Goal: Check status

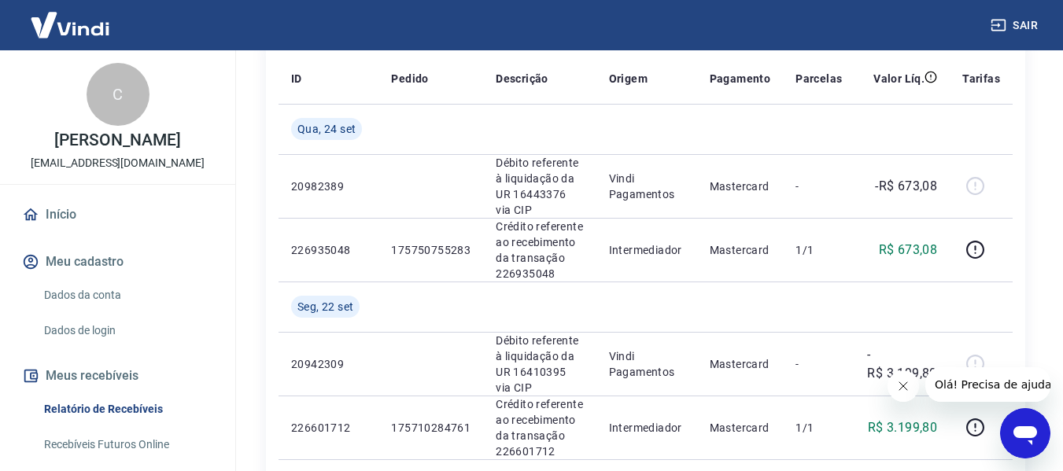
scroll to position [236, 0]
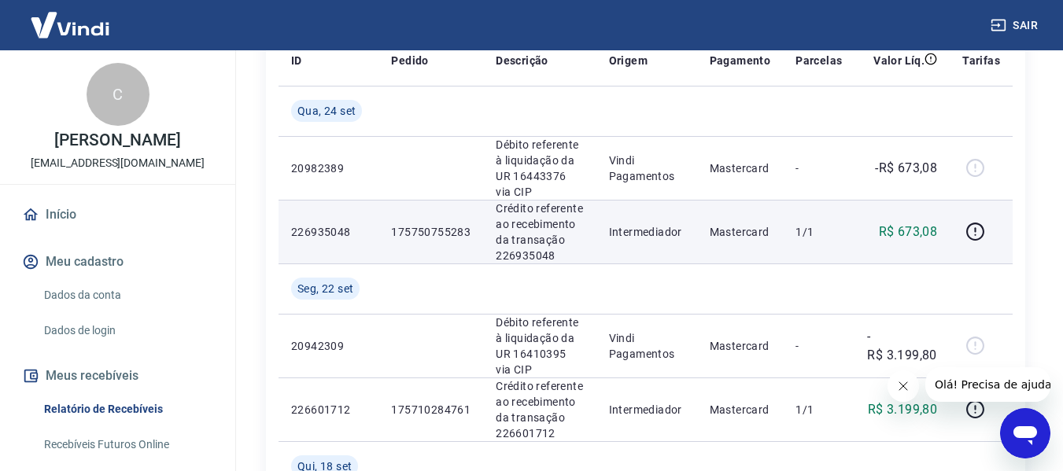
click at [450, 207] on td "175750755283" at bounding box center [430, 232] width 105 height 64
copy p "175750755283"
